Goal: Register for event/course

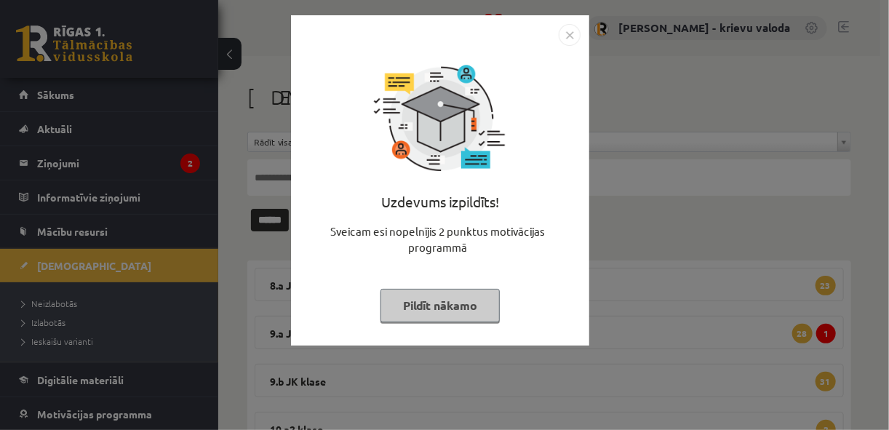
click at [429, 309] on button "Pildīt nākamo" at bounding box center [440, 305] width 119 height 33
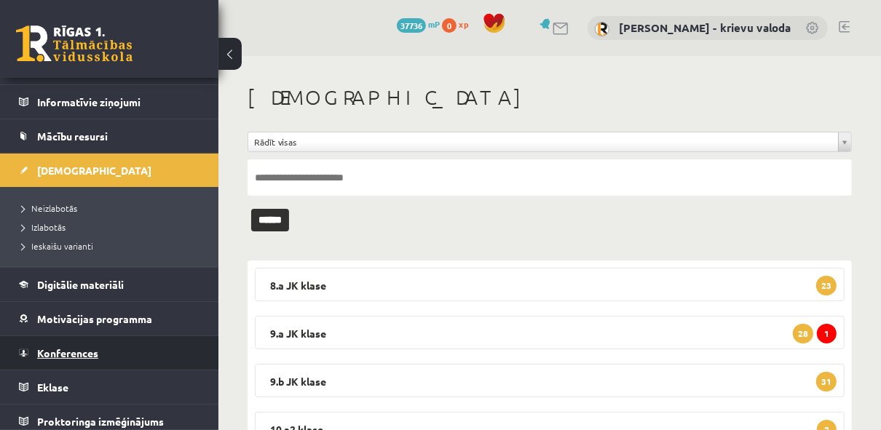
scroll to position [100, 0]
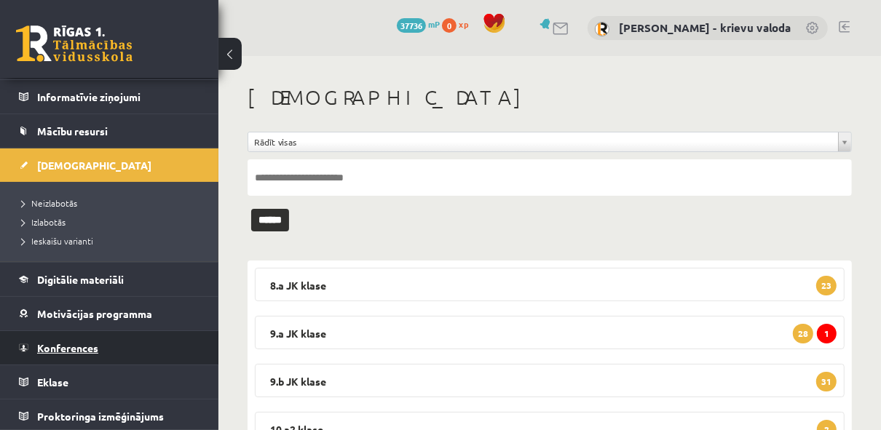
click at [80, 349] on span "Konferences" at bounding box center [67, 347] width 61 height 13
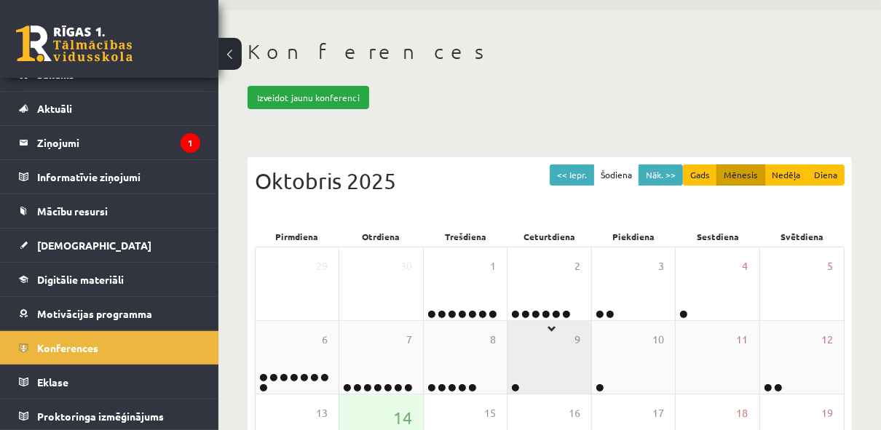
scroll to position [116, 0]
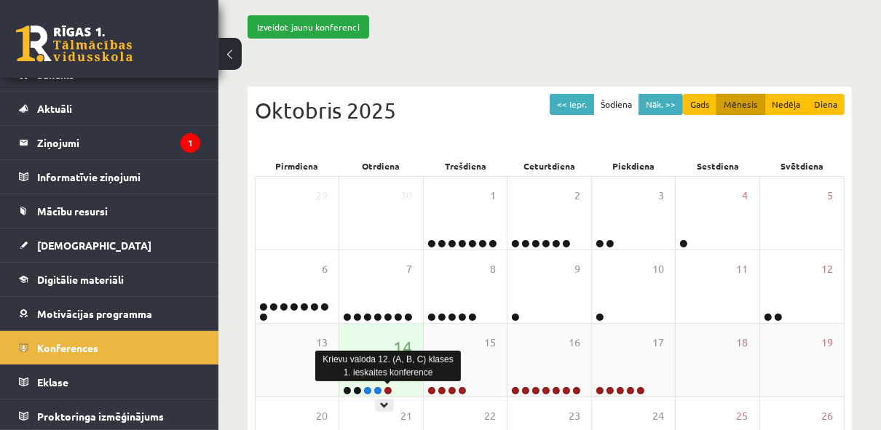
click at [388, 390] on link at bounding box center [388, 390] width 9 height 9
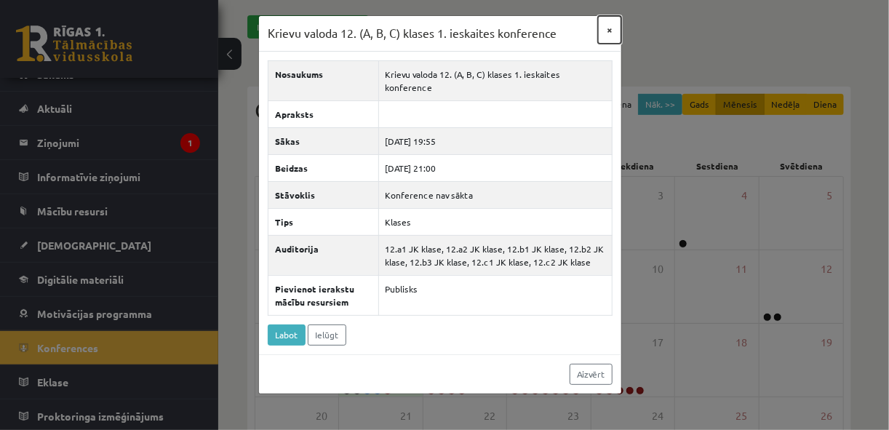
click at [611, 29] on button "×" at bounding box center [609, 30] width 23 height 28
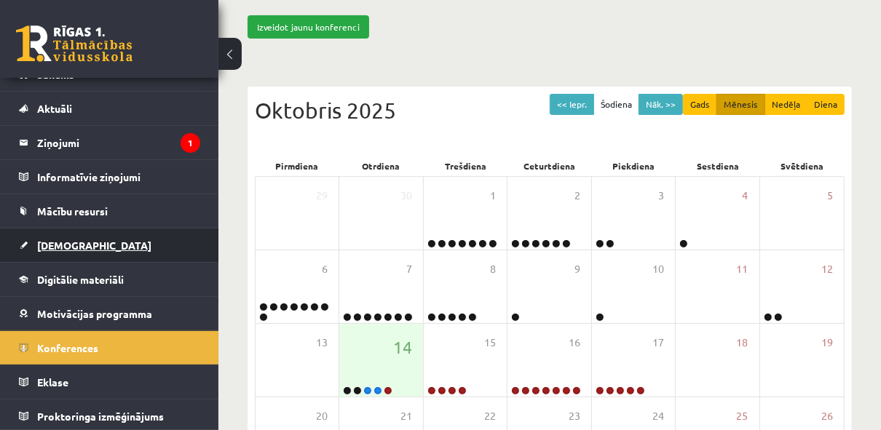
click at [71, 245] on span "[DEMOGRAPHIC_DATA]" at bounding box center [94, 245] width 114 height 13
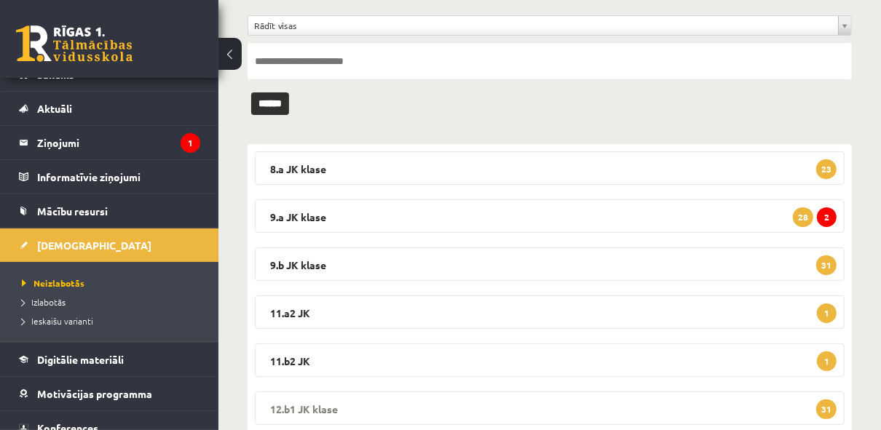
click at [609, 413] on legend "12.b1 [PERSON_NAME] 31" at bounding box center [549, 408] width 589 height 33
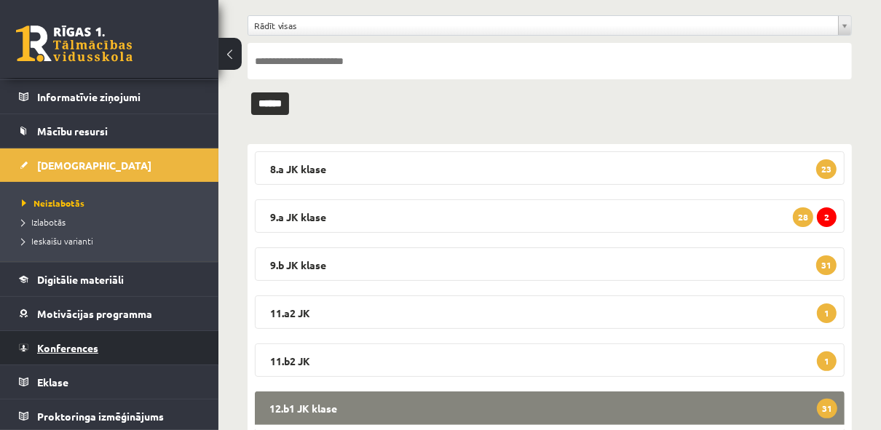
click at [66, 351] on link "Konferences" at bounding box center [109, 347] width 181 height 33
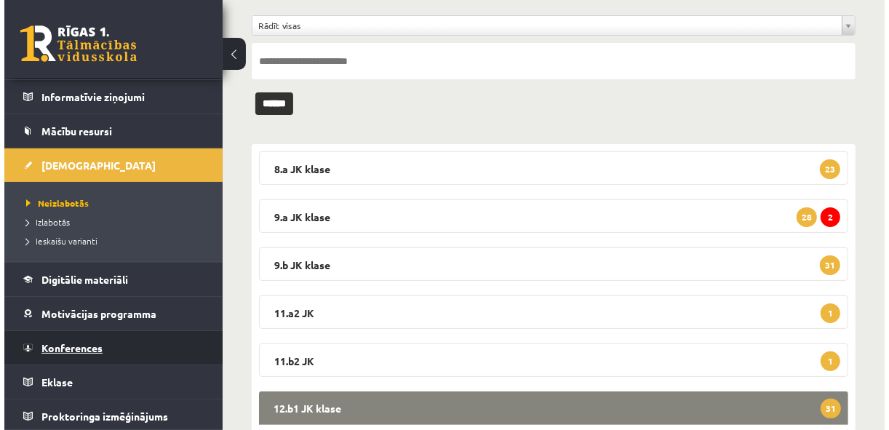
scroll to position [20, 0]
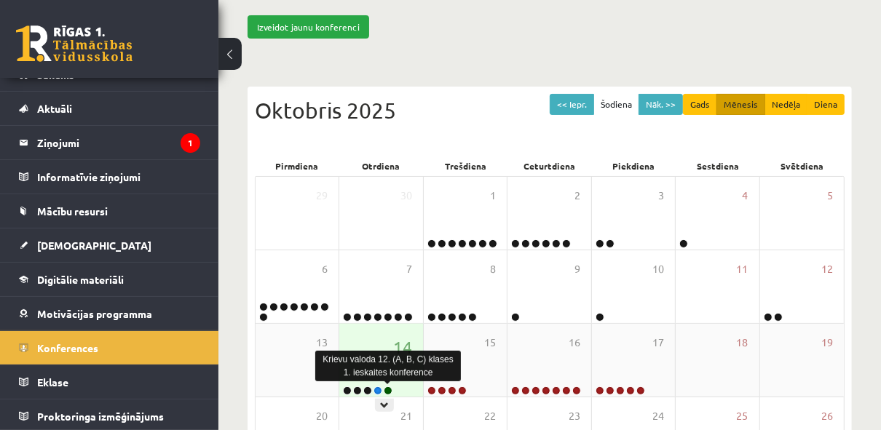
click at [388, 390] on link at bounding box center [388, 390] width 9 height 9
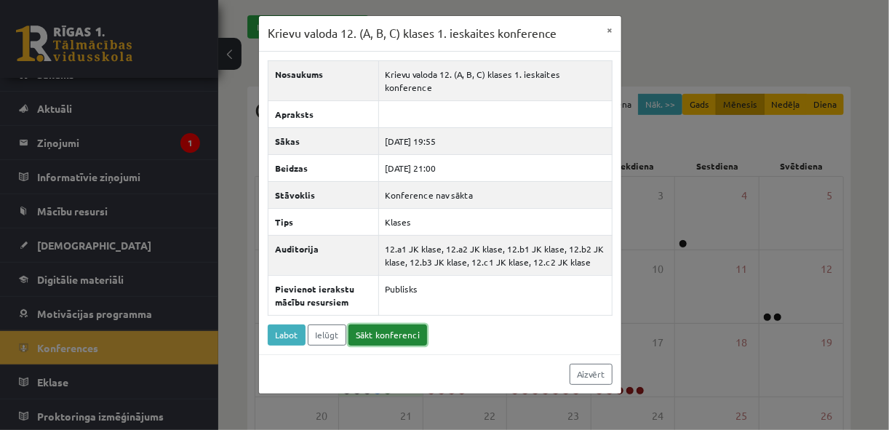
click at [392, 325] on link "Sākt konferenci" at bounding box center [388, 335] width 79 height 21
